Goal: Task Accomplishment & Management: Complete application form

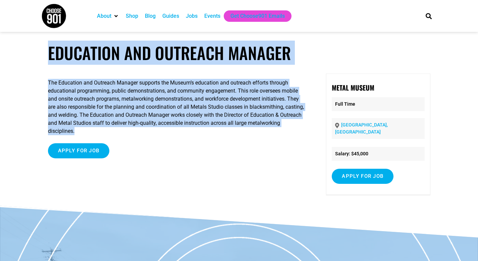
drag, startPoint x: 113, startPoint y: 134, endPoint x: 37, endPoint y: 53, distance: 110.6
click at [37, 53] on article "Education and Outreach Manager The Education and Outreach Manager supports the …" at bounding box center [239, 124] width 478 height 163
copy article "Education and Outreach Manager The Education and Outreach Manager supports the …"
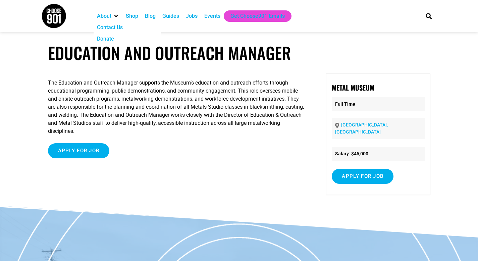
click at [211, 152] on div "Apply for job To apply for this job email your details to quamesha@metalmuseum.…" at bounding box center [177, 150] width 259 height 15
